Goal: Task Accomplishment & Management: Use online tool/utility

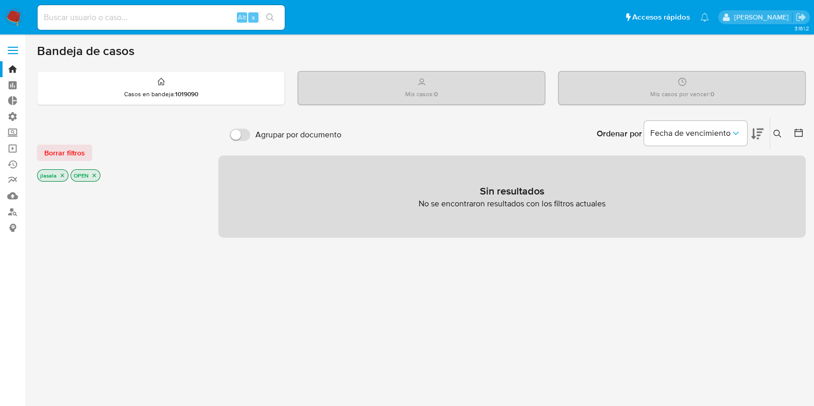
click at [15, 48] on label at bounding box center [13, 51] width 26 height 22
click at [0, 0] on input "checkbox" at bounding box center [0, 0] width 0 height 0
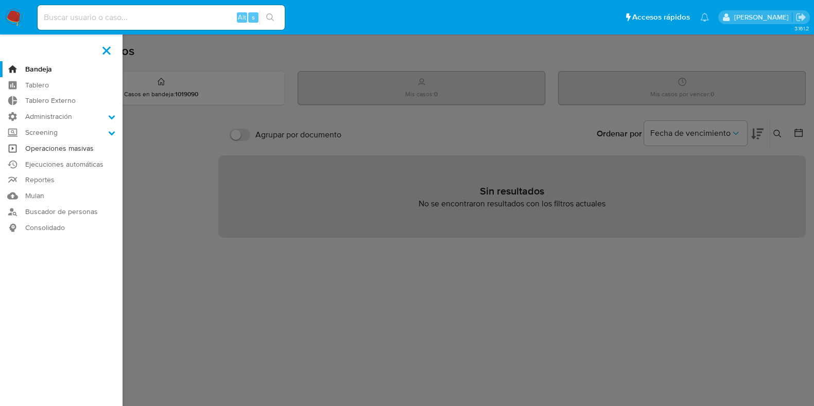
click at [82, 149] on link "Operaciones masivas" at bounding box center [61, 149] width 123 height 16
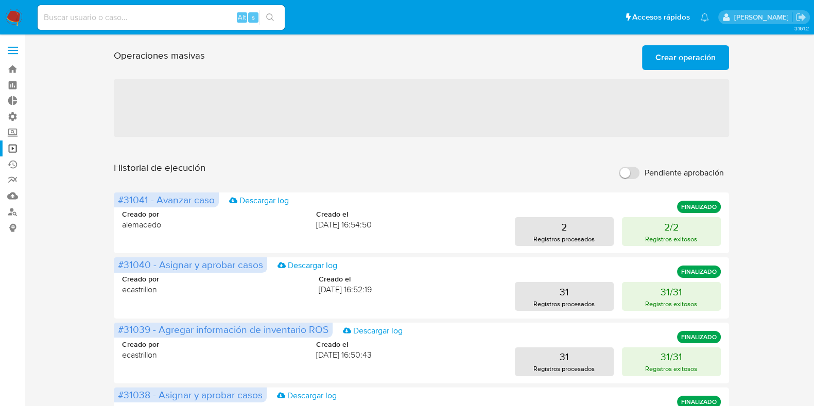
click at [672, 64] on span "Crear operación" at bounding box center [686, 57] width 60 height 23
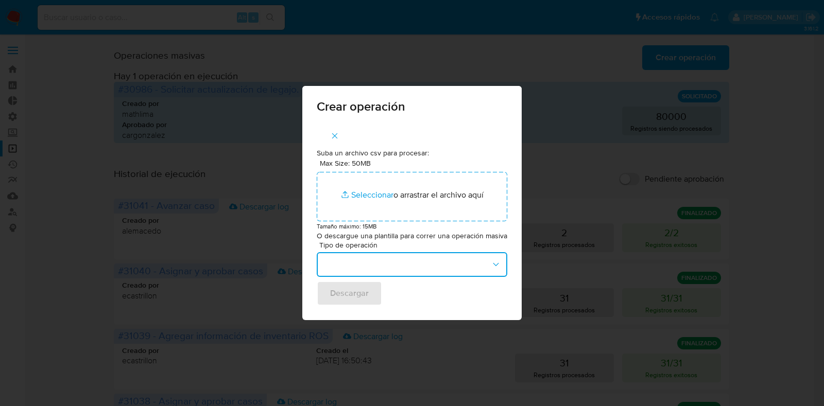
click at [473, 269] on button "button" at bounding box center [412, 264] width 191 height 25
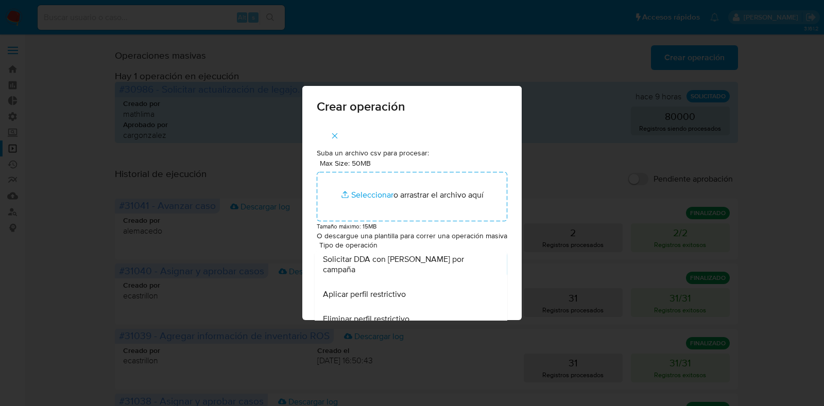
scroll to position [642, 0]
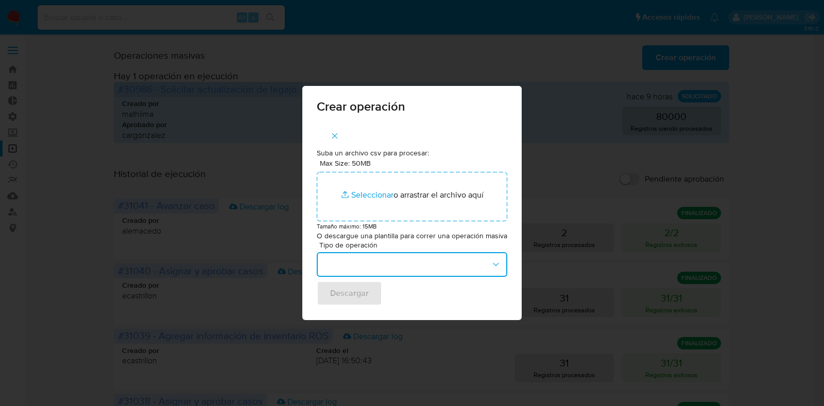
click at [472, 272] on button "button" at bounding box center [412, 264] width 191 height 25
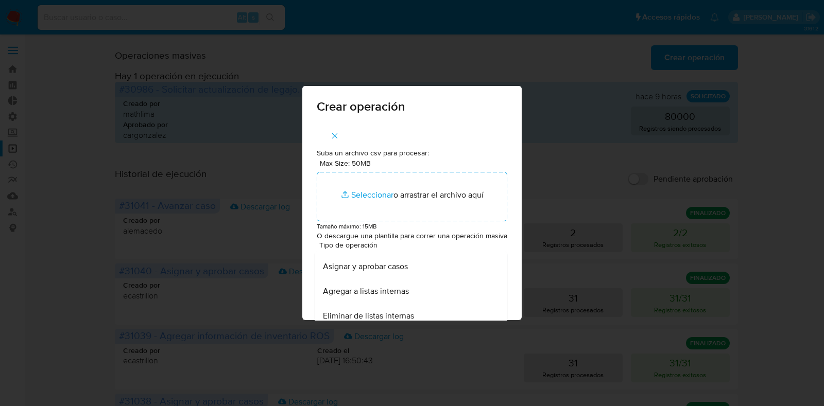
scroll to position [257, 0]
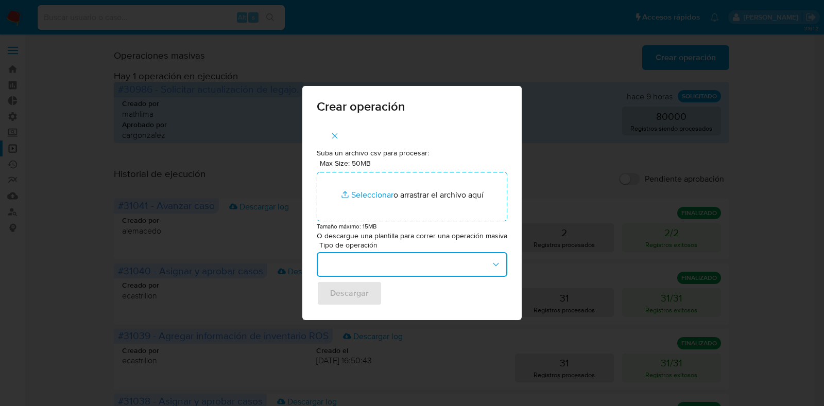
click at [490, 256] on button "button" at bounding box center [412, 264] width 191 height 25
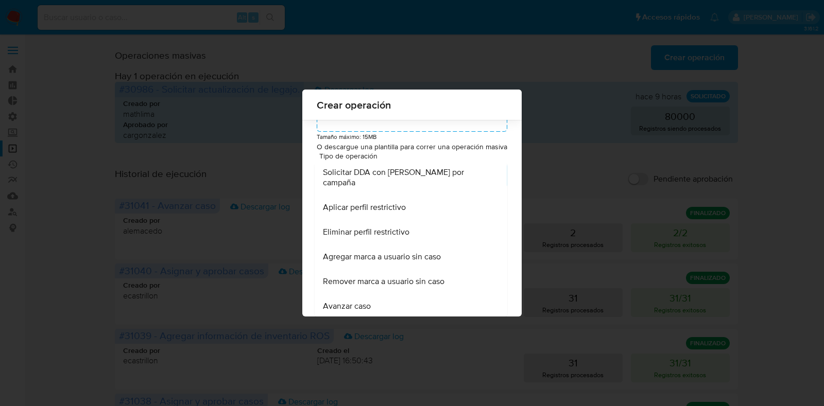
scroll to position [642, 0]
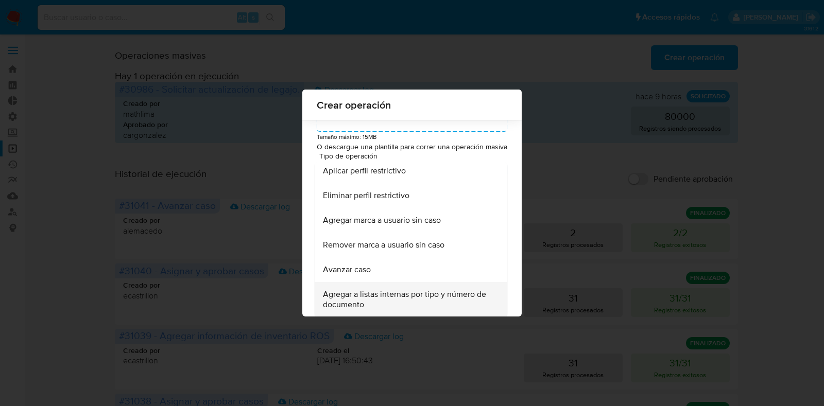
click at [429, 301] on span "Agregar a listas internas por tipo y número de documento" at bounding box center [408, 299] width 170 height 21
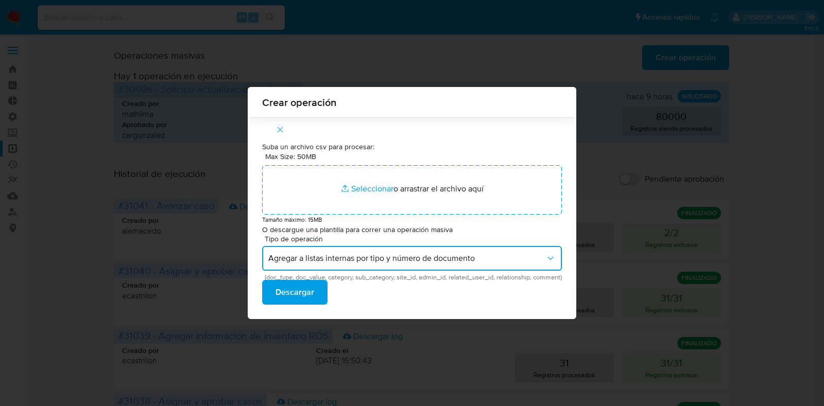
scroll to position [0, 0]
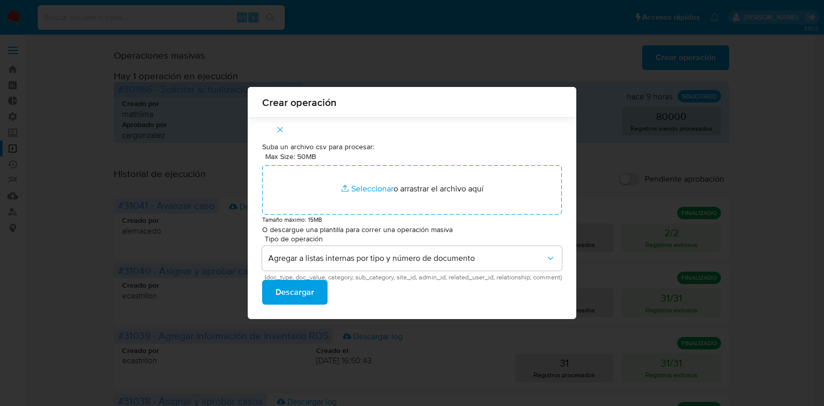
click at [563, 131] on div "Suba un archivo csv para procesar: Max Size: 50MB Seleccionar archivos Seleccio…" at bounding box center [412, 218] width 329 height 202
click at [409, 300] on div "Tipo de operación Agregar a listas internas por tipo y número de documento (doc…" at bounding box center [412, 270] width 300 height 70
click at [630, 262] on div "Crear operación Suba un archivo csv para procesar: Max Size: 50MB Seleccionar a…" at bounding box center [412, 203] width 824 height 406
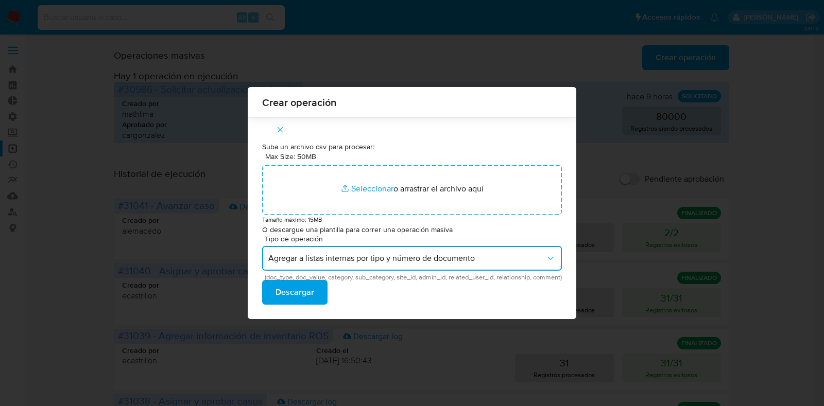
click at [521, 261] on span "Agregar a listas internas por tipo y número de documento" at bounding box center [406, 258] width 277 height 10
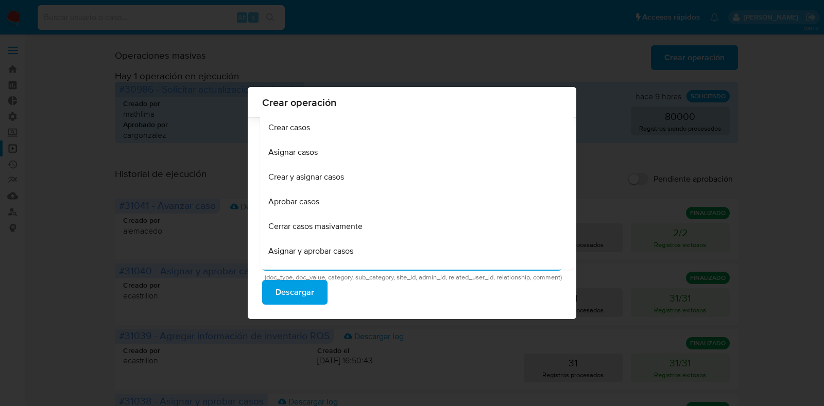
click at [557, 356] on div "Crear operación Suba un archivo csv para procesar: Max Size: 50MB Seleccionar a…" at bounding box center [412, 203] width 824 height 406
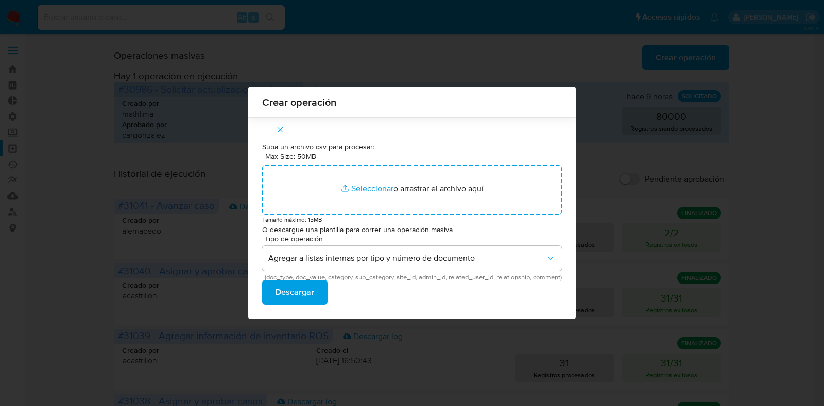
click at [571, 98] on div "Crear operación" at bounding box center [412, 102] width 329 height 30
click at [278, 129] on icon "button" at bounding box center [281, 130] width 6 height 6
